Goal: Task Accomplishment & Management: Complete application form

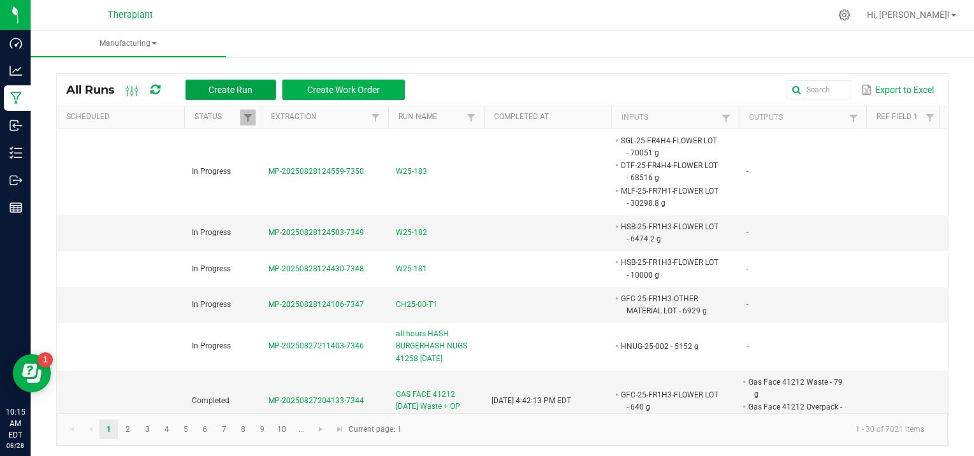
click at [249, 83] on button "Create Run" at bounding box center [230, 90] width 91 height 20
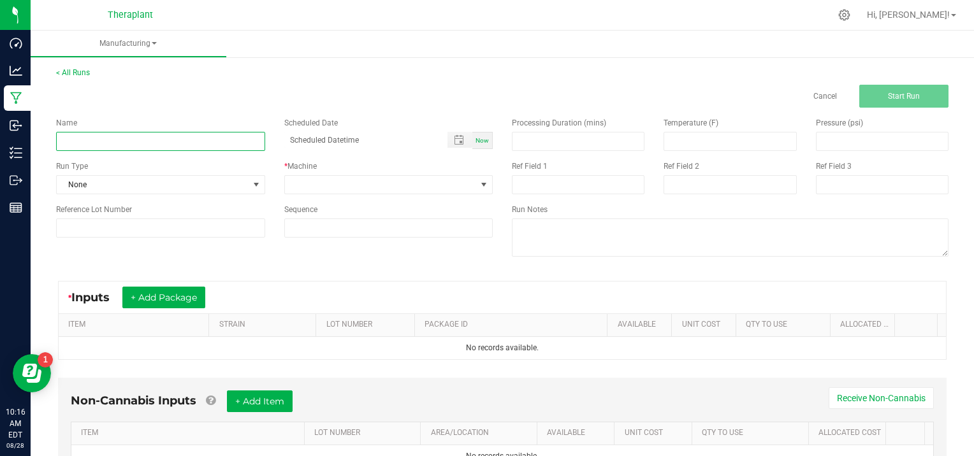
click at [112, 134] on input at bounding box center [160, 141] width 209 height 19
type input "D25-097"
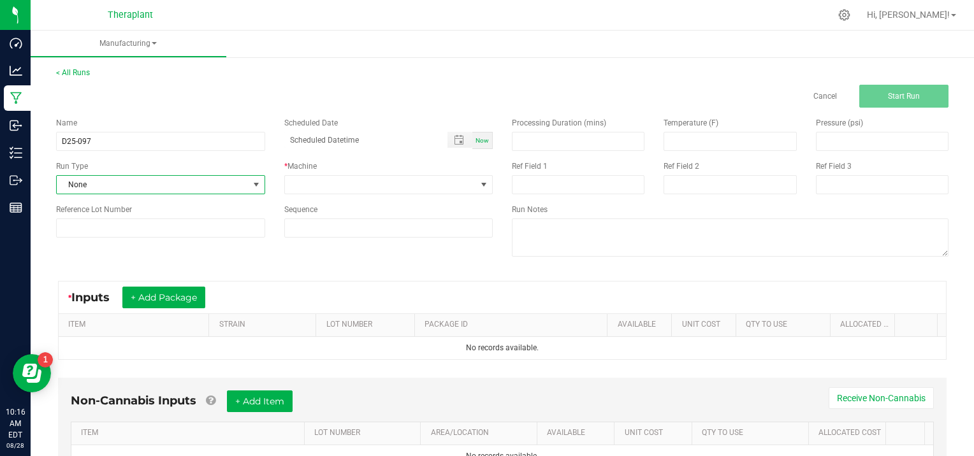
click at [251, 183] on span at bounding box center [256, 185] width 10 height 10
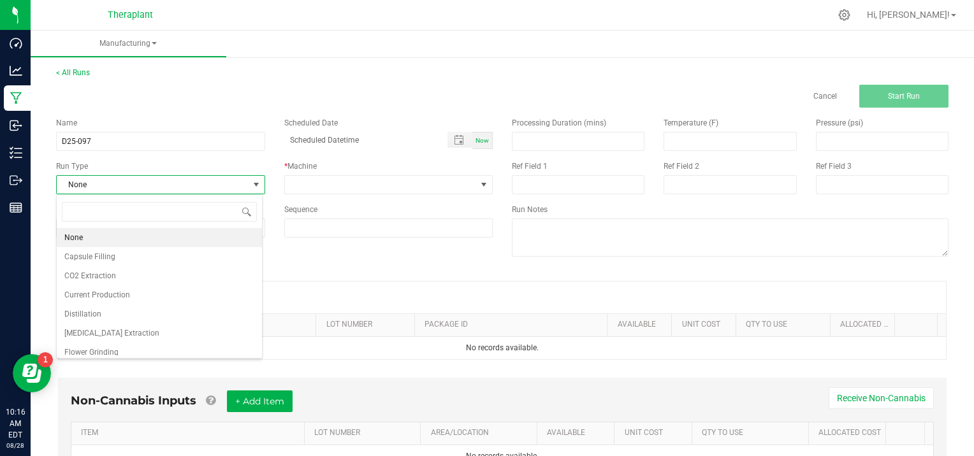
scroll to position [18, 206]
click at [163, 331] on li "[MEDICAL_DATA] Extraction" at bounding box center [159, 333] width 205 height 19
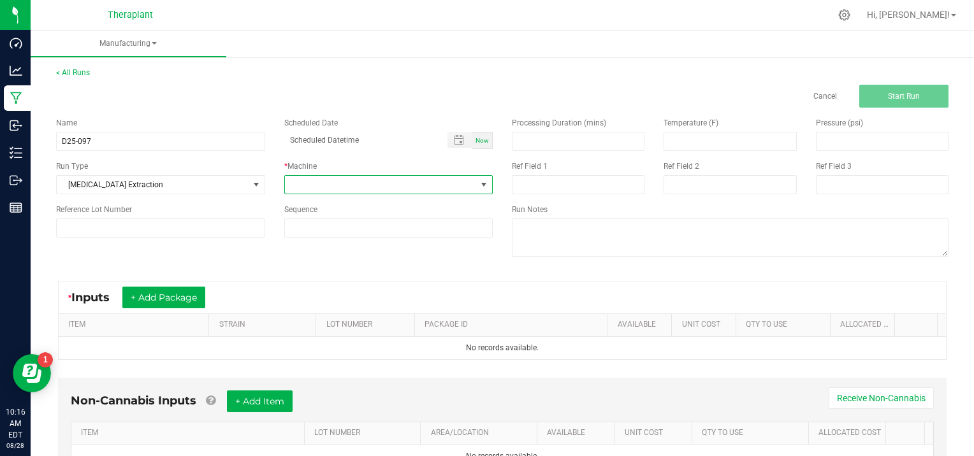
click at [479, 181] on span at bounding box center [484, 185] width 10 height 10
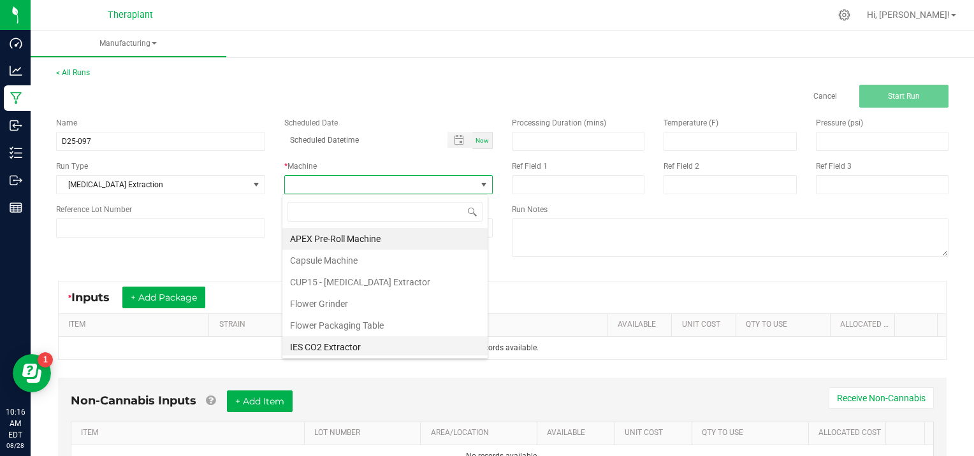
click at [362, 349] on li "IES CO2 Extractor" at bounding box center [384, 348] width 205 height 22
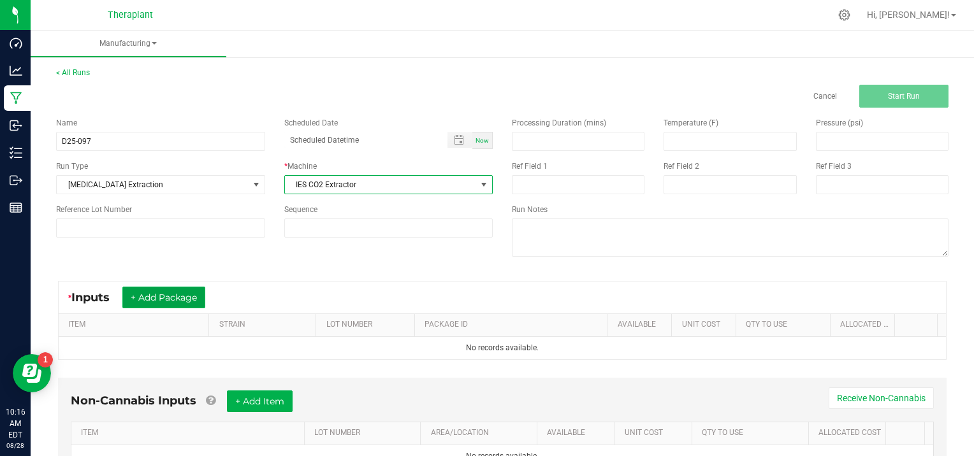
click at [161, 297] on button "+ Add Package" at bounding box center [163, 298] width 83 height 22
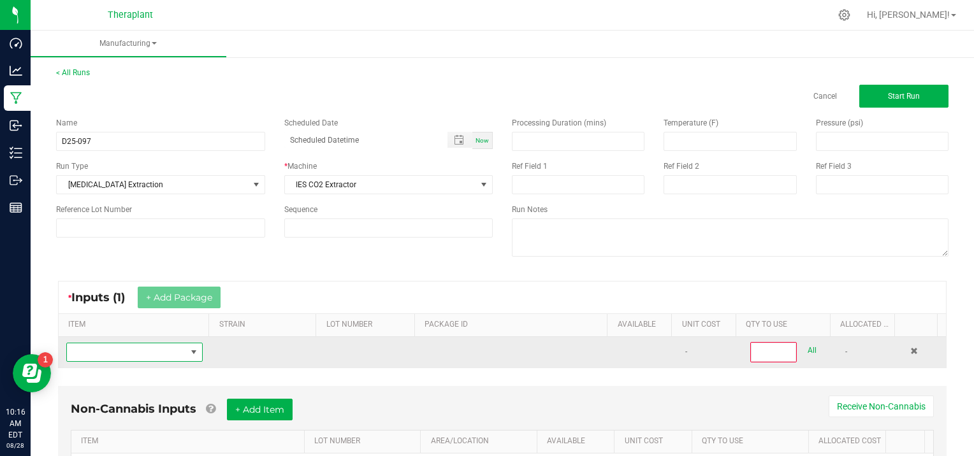
click at [87, 352] on span "NO DATA FOUND" at bounding box center [126, 353] width 119 height 18
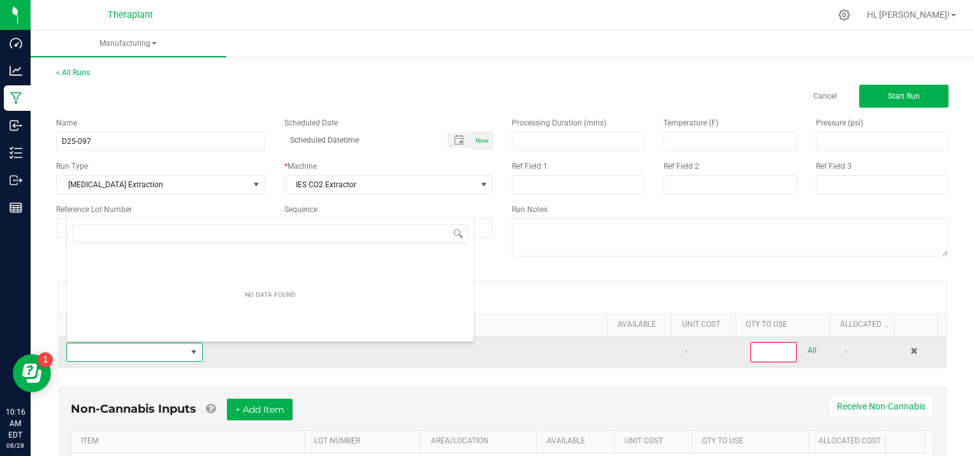
scroll to position [18, 131]
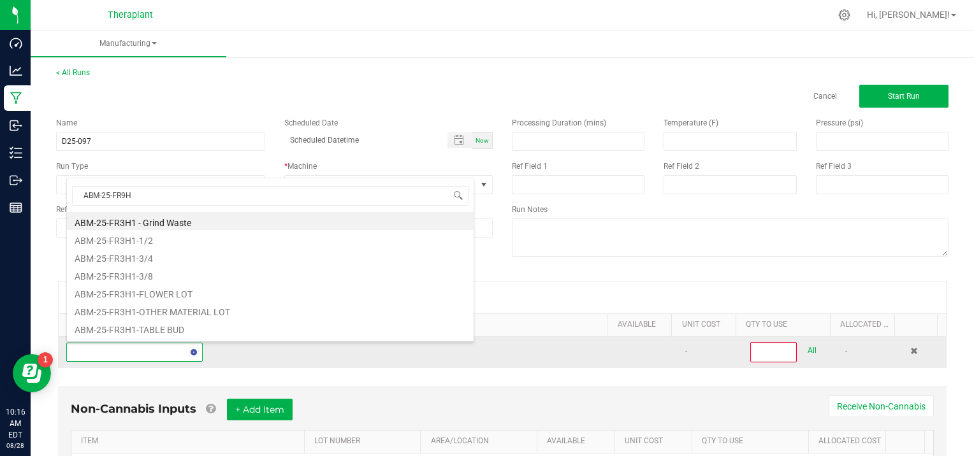
type input "ABM-25-FR9H1"
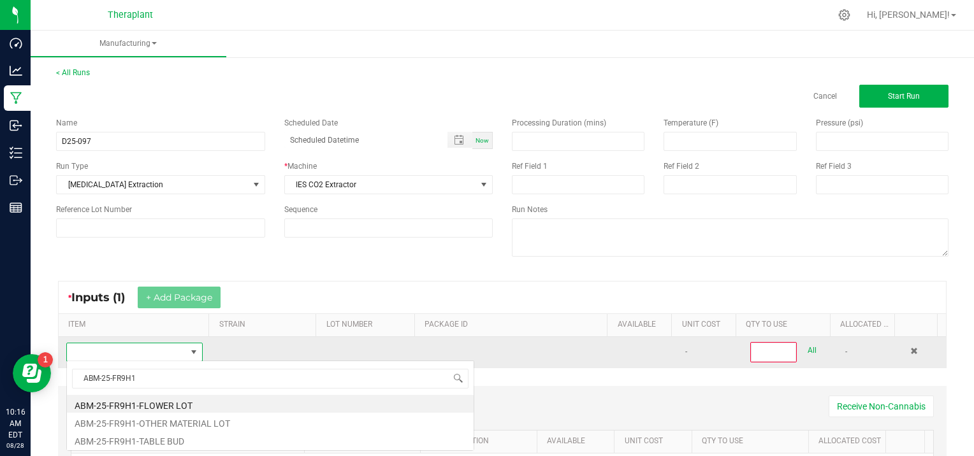
scroll to position [0, 0]
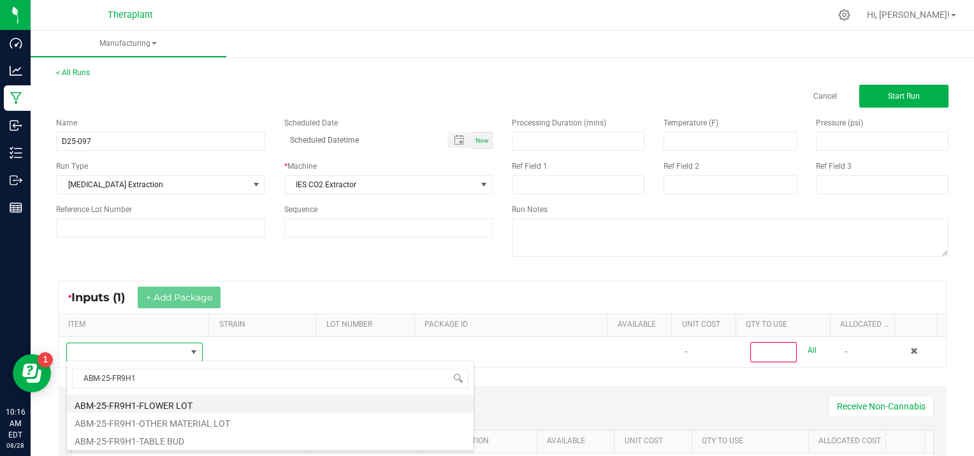
click at [177, 400] on li "ABM-25-FR9H1-FLOWER LOT" at bounding box center [270, 404] width 407 height 18
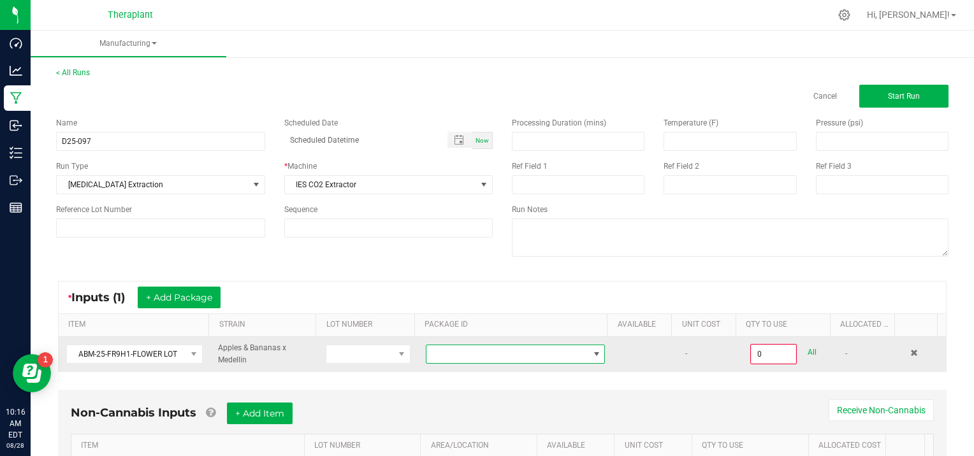
click at [592, 354] on span at bounding box center [597, 354] width 10 height 10
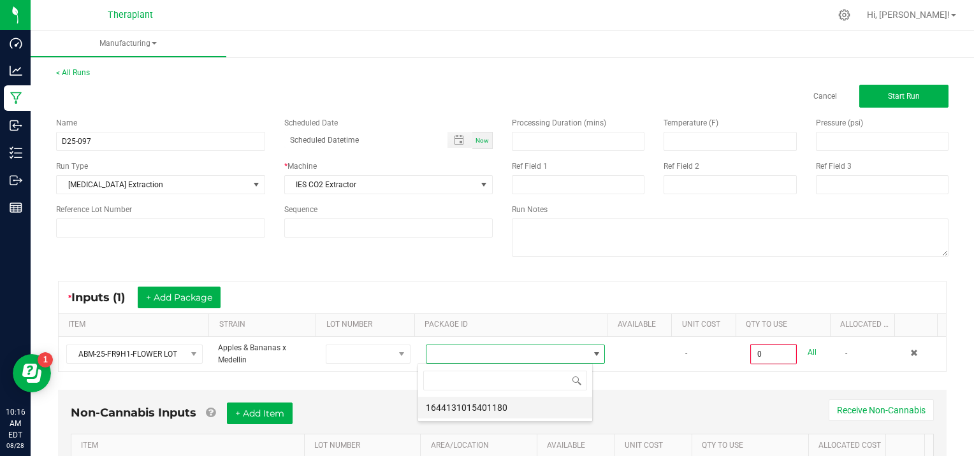
click at [541, 409] on li "1644131015401180" at bounding box center [505, 408] width 174 height 22
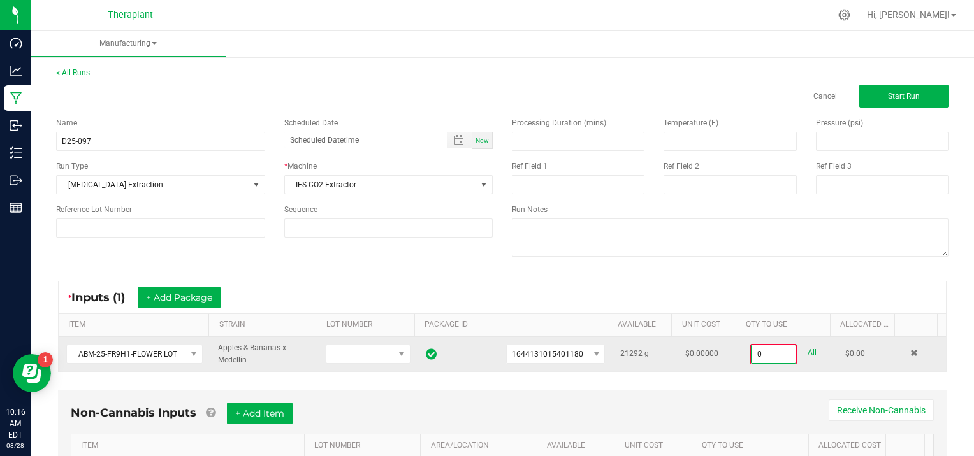
click at [775, 352] on input "0" at bounding box center [774, 354] width 44 height 18
click at [808, 349] on link "All" at bounding box center [812, 352] width 9 height 17
type input "21292.0000 g"
click at [192, 298] on button "+ Add Package" at bounding box center [179, 298] width 83 height 22
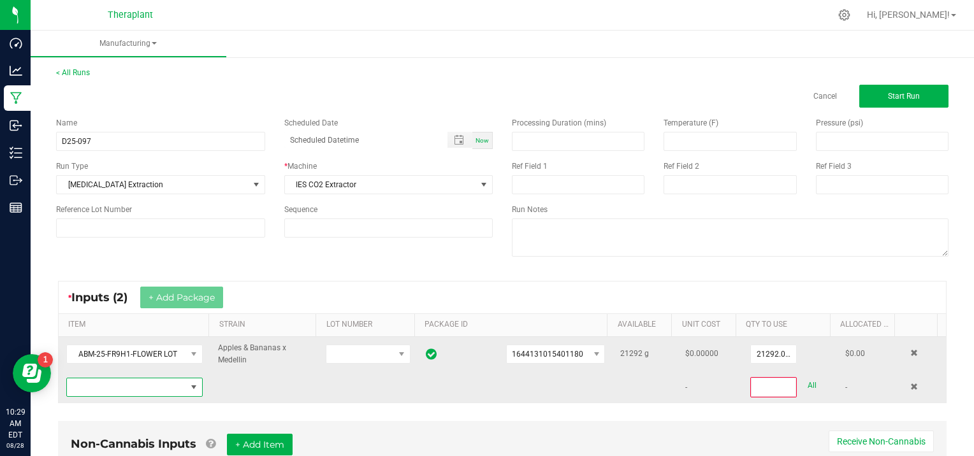
click at [92, 385] on span "NO DATA FOUND" at bounding box center [126, 388] width 119 height 18
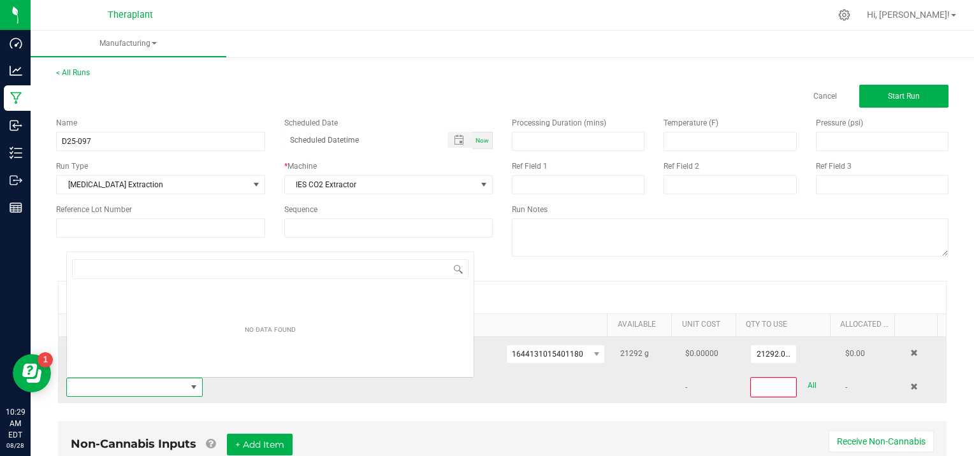
scroll to position [18, 131]
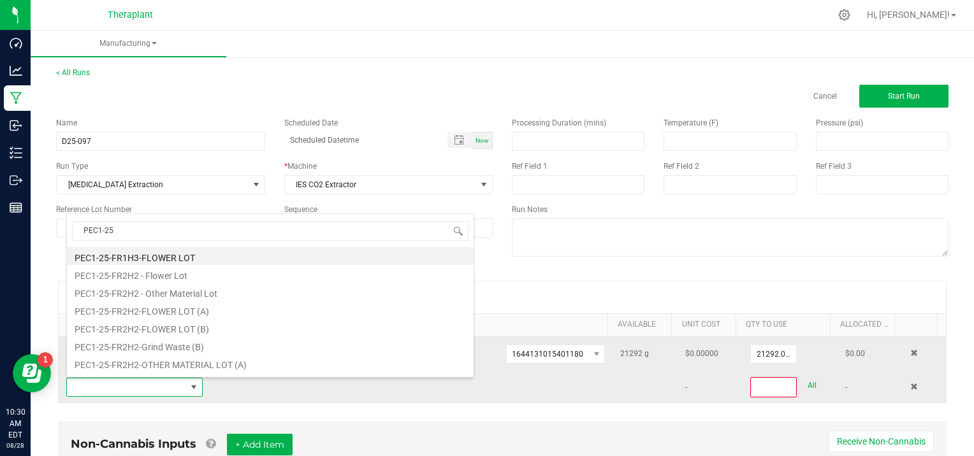
type input "PEC1-25-"
click at [173, 252] on li "PEC1-25-FR1H3-FLOWER LOT" at bounding box center [270, 256] width 407 height 18
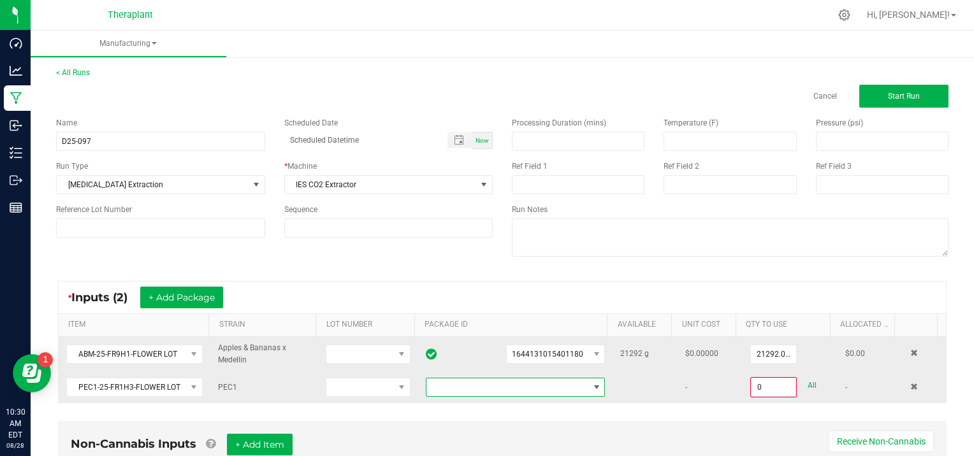
click at [588, 381] on span at bounding box center [596, 388] width 16 height 18
click at [551, 443] on li "6792095188811100" at bounding box center [505, 441] width 174 height 22
click at [773, 386] on input "0" at bounding box center [774, 388] width 44 height 18
click at [808, 382] on link "All" at bounding box center [812, 385] width 9 height 17
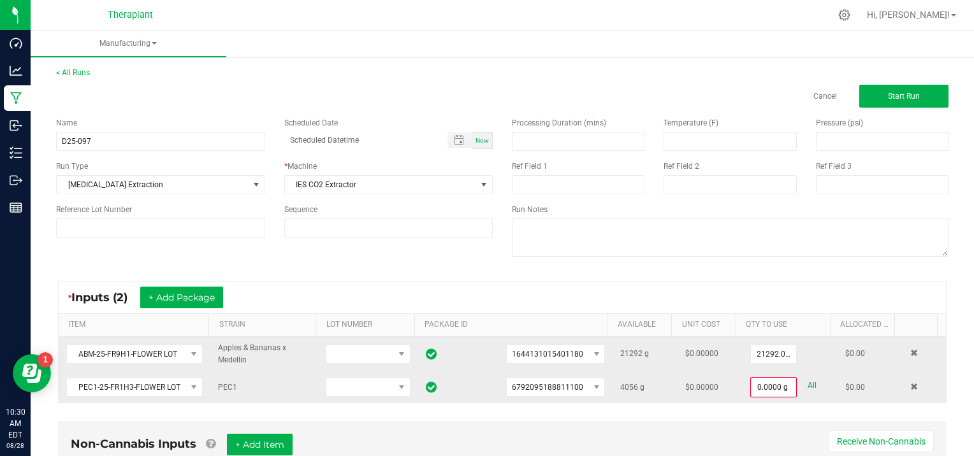
type input "4056.0000 g"
click at [185, 292] on button "+ Add Package" at bounding box center [181, 298] width 83 height 22
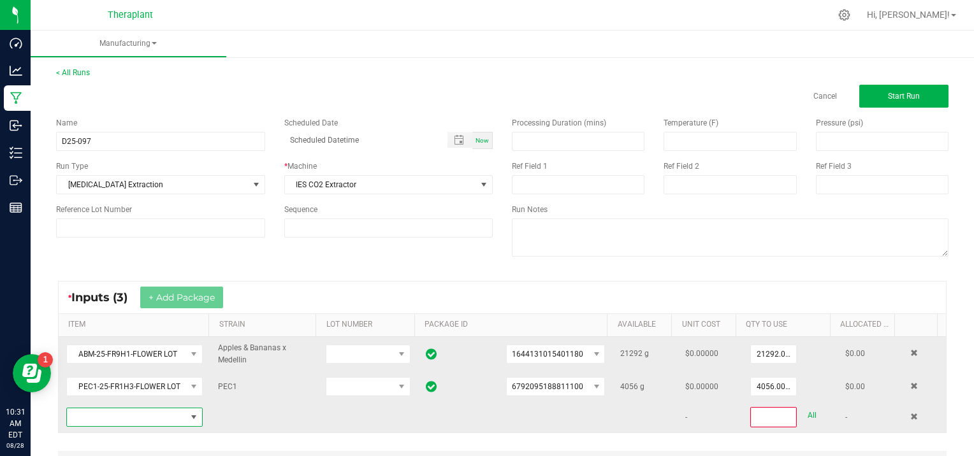
click at [106, 421] on span "NO DATA FOUND" at bounding box center [126, 418] width 119 height 18
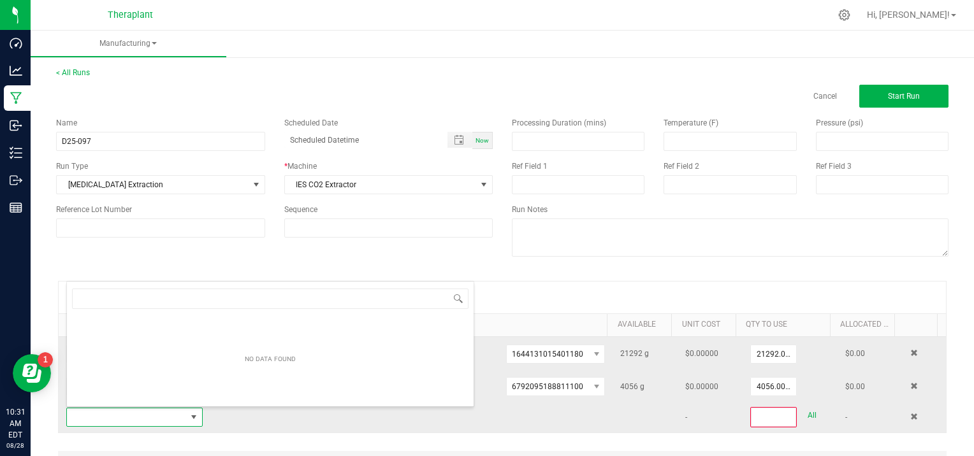
scroll to position [18, 131]
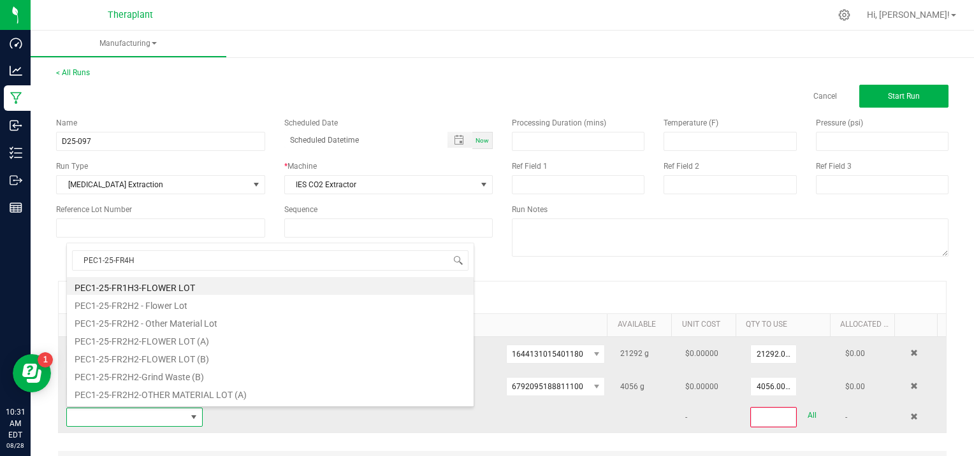
type input "PEC1-25-FR4H3"
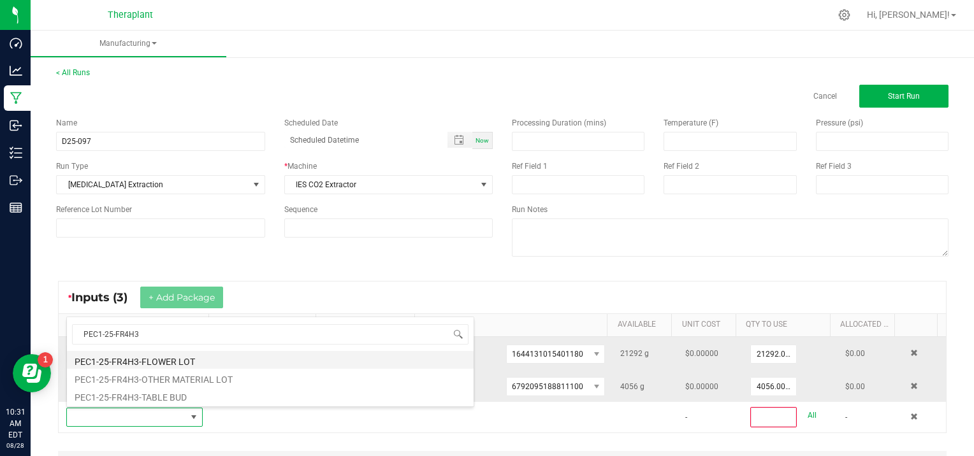
click at [186, 357] on li "PEC1-25-FR4H3-FLOWER LOT" at bounding box center [270, 360] width 407 height 18
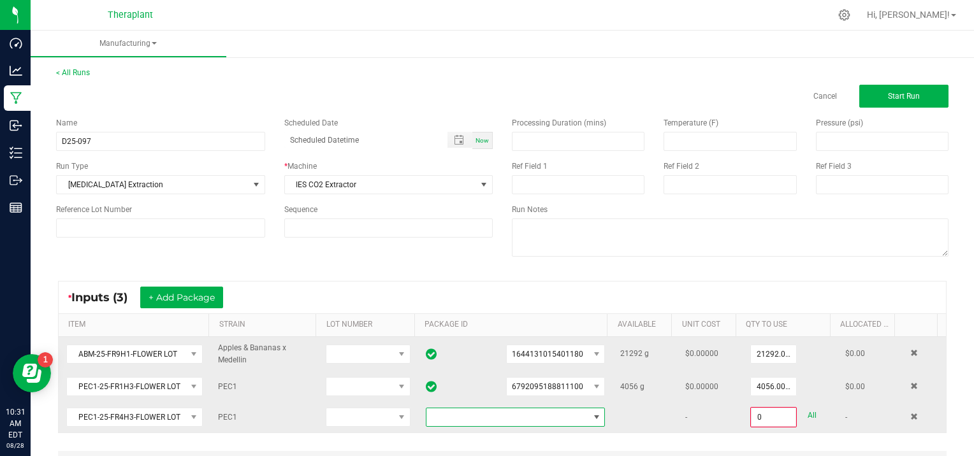
click at [592, 419] on span at bounding box center [597, 417] width 10 height 10
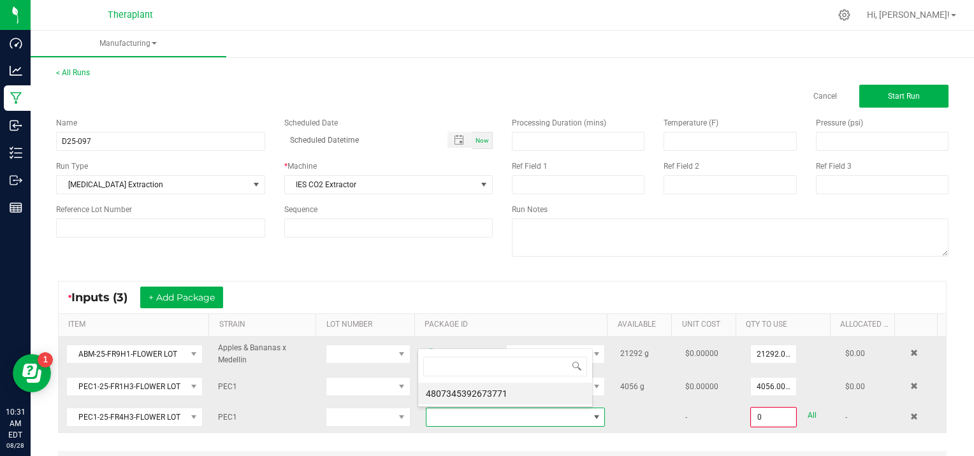
scroll to position [18, 173]
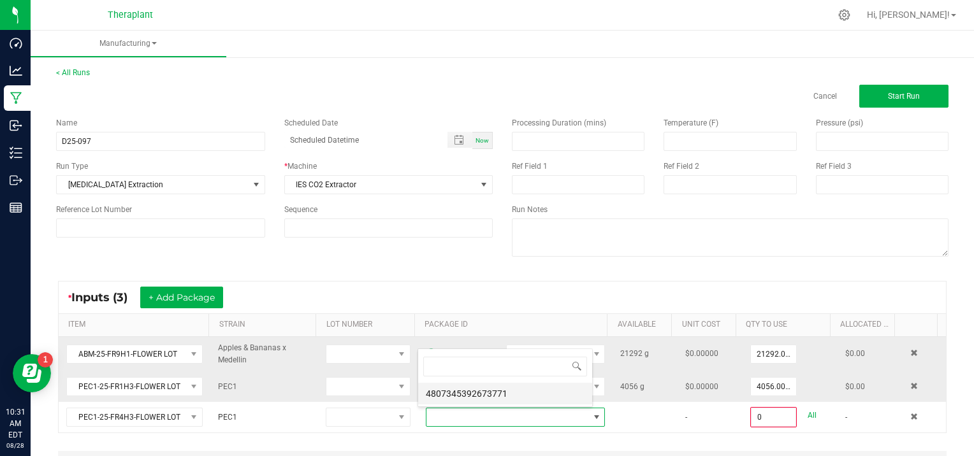
click at [522, 395] on li "4807345392673771" at bounding box center [505, 394] width 174 height 22
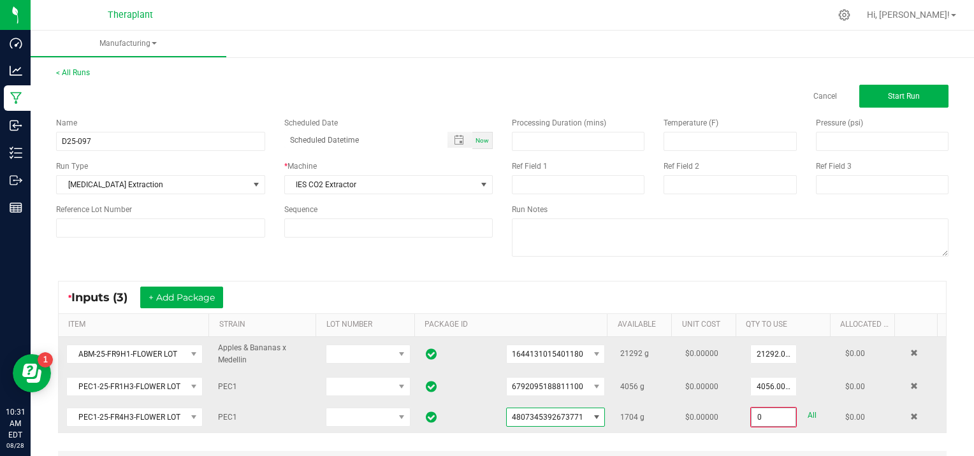
click at [775, 417] on input "0" at bounding box center [774, 418] width 44 height 18
click at [808, 412] on link "All" at bounding box center [812, 415] width 9 height 17
type input "1704.0000 g"
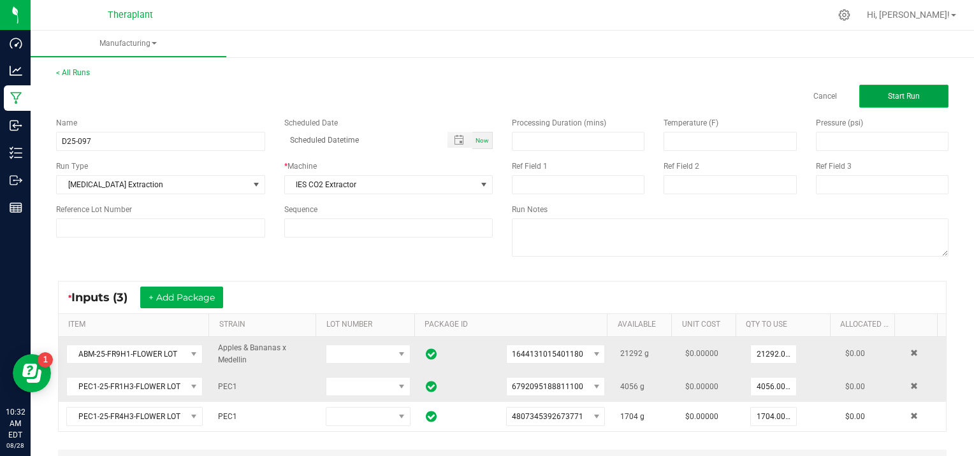
click at [875, 91] on button "Start Run" at bounding box center [903, 96] width 89 height 23
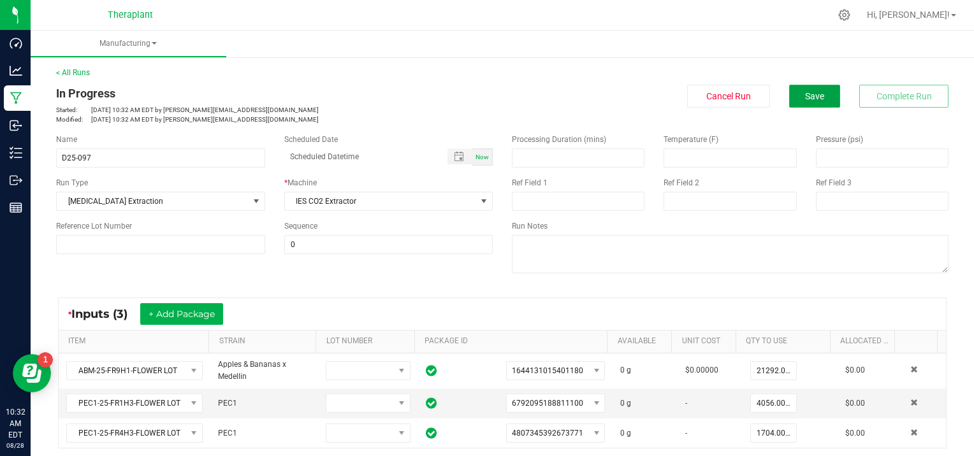
click at [812, 101] on button "Save" at bounding box center [814, 96] width 51 height 23
click at [805, 95] on span "Save" at bounding box center [814, 96] width 19 height 10
click at [823, 92] on button "Save" at bounding box center [814, 96] width 51 height 23
click at [812, 92] on span "Save" at bounding box center [814, 96] width 19 height 10
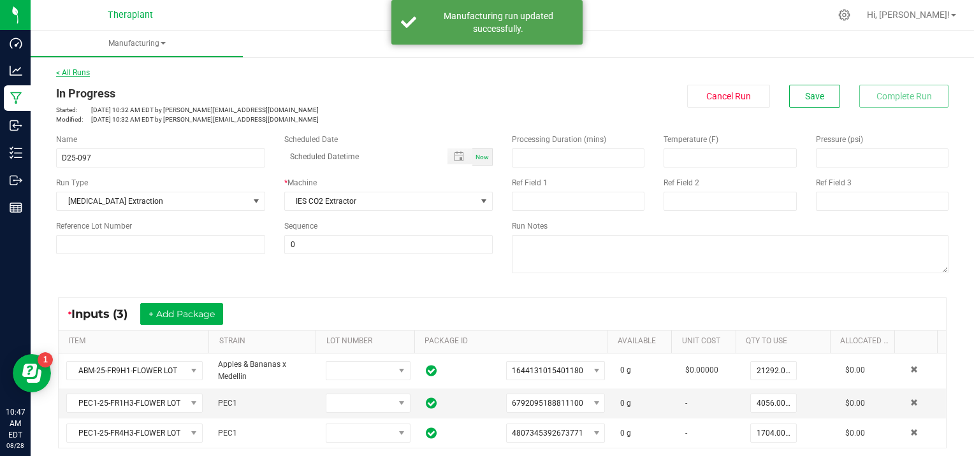
click at [66, 69] on link "< All Runs" at bounding box center [73, 72] width 34 height 9
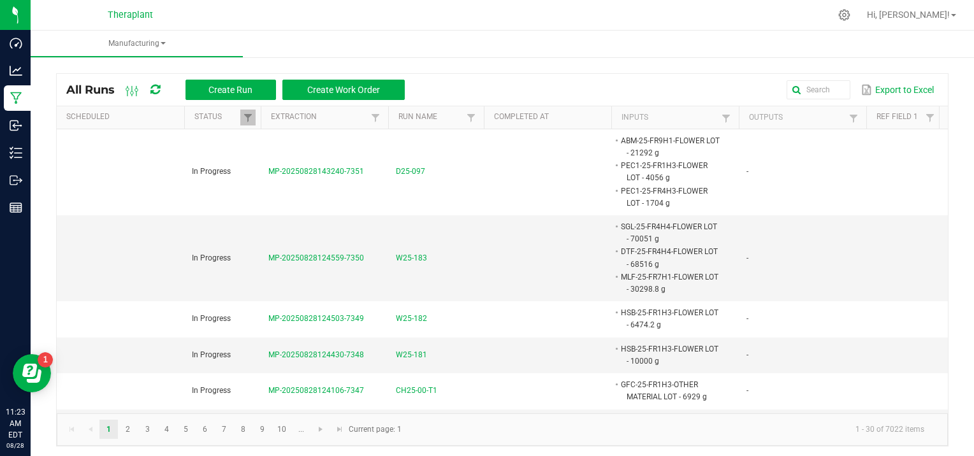
click at [321, 28] on nav "Theraplant Hi, [PERSON_NAME]!" at bounding box center [502, 15] width 943 height 31
